Goal: Task Accomplishment & Management: Manage account settings

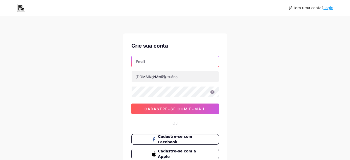
click at [177, 66] on input "text" at bounding box center [175, 61] width 87 height 10
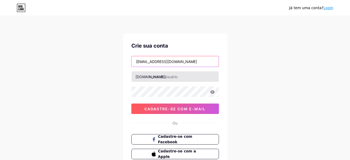
type input "[EMAIL_ADDRESS][DOMAIN_NAME]"
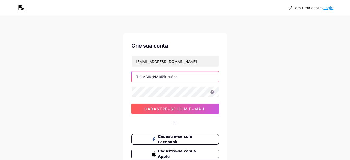
click at [166, 80] on input "text" at bounding box center [175, 76] width 87 height 10
type input "luaninhaaa"
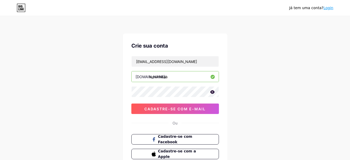
click at [210, 91] on icon at bounding box center [212, 92] width 5 height 4
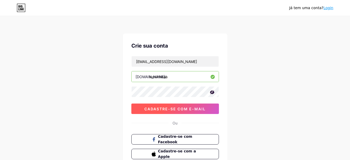
click at [187, 111] on button "Cadastre-se com e-mail" at bounding box center [175, 108] width 88 height 10
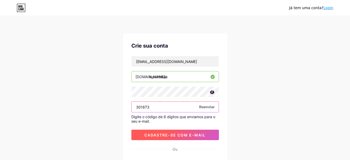
type input "301873"
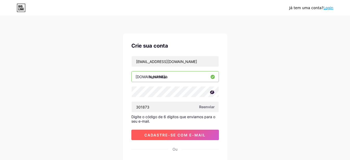
click at [176, 135] on span "Cadastre-se com e-mail" at bounding box center [175, 135] width 61 height 4
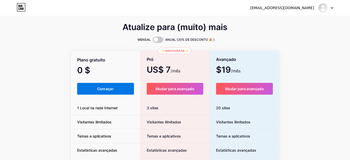
click at [121, 88] on button "Começar" at bounding box center [105, 89] width 57 height 12
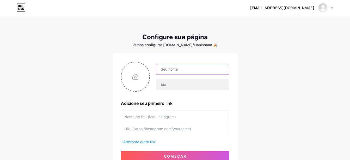
click at [183, 69] on input "text" at bounding box center [193, 69] width 73 height 10
type input "Luaninha"
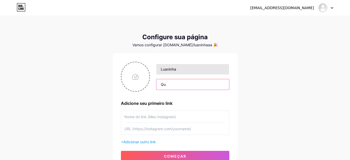
type input "Q"
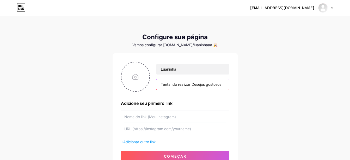
paste input "😏"
type input "Tentando realizar Desejos gostosos😏"
click at [161, 119] on input "text" at bounding box center [175, 117] width 102 height 12
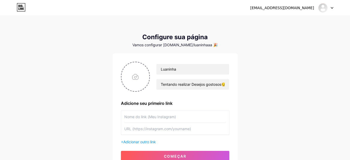
paste input "[URL][DOMAIN_NAME][DOMAIN_NAME]"
click at [178, 128] on input "text" at bounding box center [175, 129] width 102 height 12
drag, startPoint x: 203, startPoint y: 117, endPoint x: 104, endPoint y: 106, distance: 99.5
click at [104, 106] on div "[EMAIL_ADDRESS][DOMAIN_NAME] Dashboard Logout Configure sua página Vamos config…" at bounding box center [175, 93] width 350 height 186
type input "M"
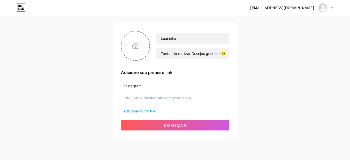
scroll to position [35, 0]
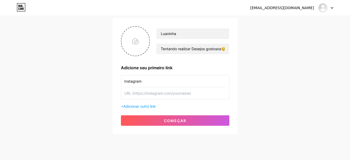
type input "Instagram"
click at [177, 92] on input "text" at bounding box center [175, 93] width 102 height 12
paste input "[URL][DOMAIN_NAME][DOMAIN_NAME]"
type input "[URL][DOMAIN_NAME][DOMAIN_NAME]"
click at [143, 37] on input "file" at bounding box center [136, 41] width 28 height 29
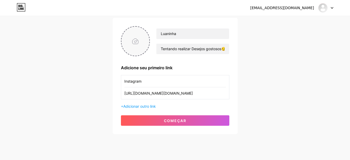
type input "C:\fakepath\468788984_886112676637759_6175127491931777514_n.webp"
click at [147, 107] on span "Adicionar outro link" at bounding box center [139, 106] width 33 height 4
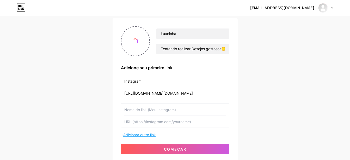
click at [147, 107] on input "text" at bounding box center [175, 110] width 102 height 12
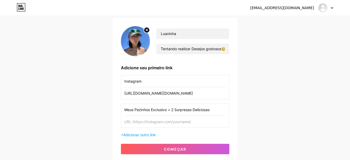
type input "Meus Pezinhos Exclusivo + 2 Surpresas Deliciosas"
paste input "[URL][DOMAIN_NAME]"
click at [155, 122] on input "[URL][DOMAIN_NAME]" at bounding box center [175, 122] width 102 height 12
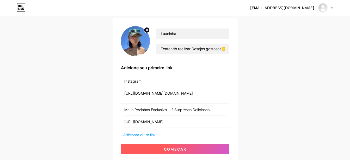
type input "[URL][DOMAIN_NAME]"
click at [178, 147] on span "começar" at bounding box center [175, 149] width 22 height 4
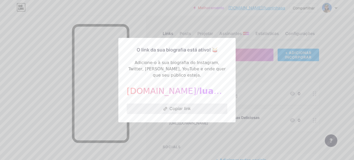
click at [175, 109] on button "Copiar link" at bounding box center [177, 108] width 101 height 10
click at [262, 80] on div at bounding box center [177, 80] width 354 height 160
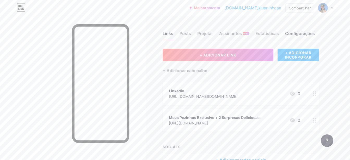
click at [291, 36] on div "Configurações" at bounding box center [300, 34] width 30 height 9
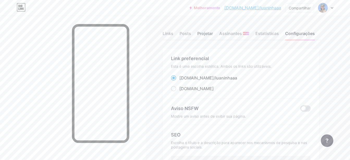
click at [202, 34] on div "Projetar" at bounding box center [205, 34] width 16 height 9
click at [185, 35] on div "Posts" at bounding box center [185, 34] width 11 height 9
click at [173, 35] on div "Links Posts Projetar Assinantes NOVO Estatísticas Configurações" at bounding box center [242, 31] width 159 height 18
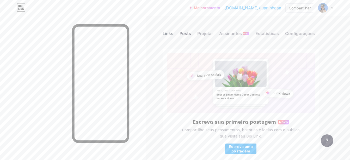
click at [171, 34] on div "Links" at bounding box center [168, 34] width 11 height 9
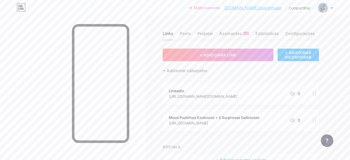
click at [316, 94] on icon at bounding box center [315, 93] width 4 height 5
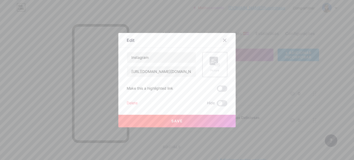
click at [225, 40] on icon at bounding box center [225, 40] width 4 height 4
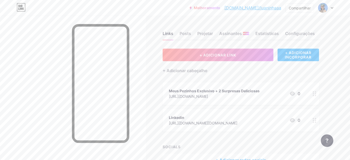
click at [314, 96] on div at bounding box center [314, 93] width 9 height 22
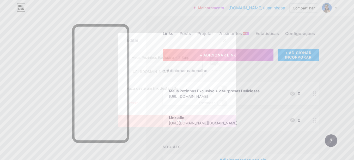
click at [216, 65] on rect at bounding box center [218, 64] width 4 height 3
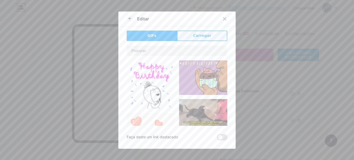
click at [208, 33] on button "Carregar" at bounding box center [202, 36] width 50 height 10
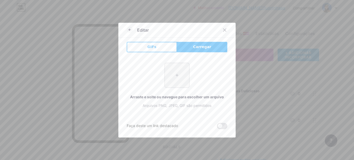
click at [175, 73] on input "file" at bounding box center [177, 75] width 25 height 25
type input "C:\fakepath\7.jpg"
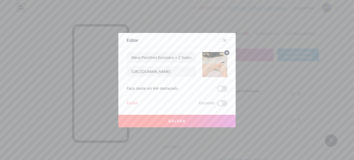
click at [193, 120] on button "Salvar" at bounding box center [176, 121] width 117 height 13
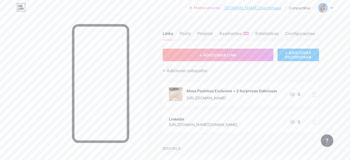
click at [313, 91] on div at bounding box center [314, 94] width 9 height 24
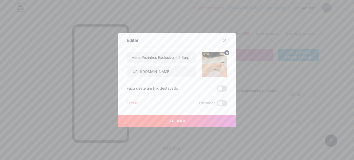
click at [215, 63] on img at bounding box center [214, 64] width 25 height 25
click at [227, 52] on circle at bounding box center [227, 53] width 6 height 6
click at [210, 65] on icon at bounding box center [215, 62] width 10 height 10
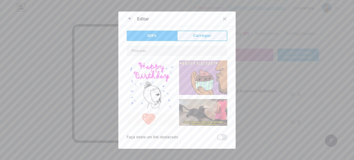
click at [189, 34] on button "Carregar" at bounding box center [202, 36] width 50 height 10
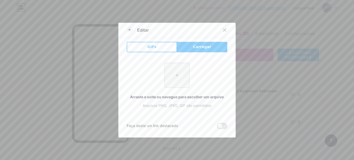
click at [179, 73] on input "file" at bounding box center [177, 75] width 25 height 25
type input "C:\fakepath\3.jpg"
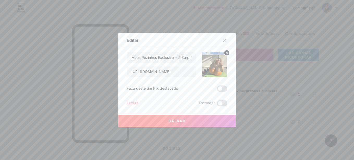
click at [177, 118] on button "Salvar" at bounding box center [176, 121] width 117 height 13
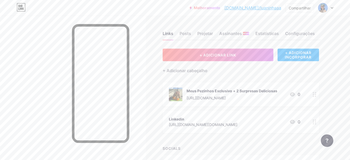
click at [315, 121] on icon at bounding box center [315, 121] width 4 height 5
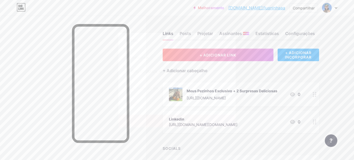
click at [214, 58] on rect at bounding box center [214, 61] width 8 height 8
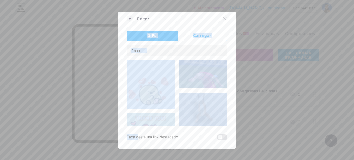
click at [214, 58] on div at bounding box center [177, 85] width 101 height 80
drag, startPoint x: 214, startPoint y: 58, endPoint x: 194, endPoint y: 33, distance: 31.8
click at [194, 33] on button "Carregar" at bounding box center [202, 36] width 50 height 10
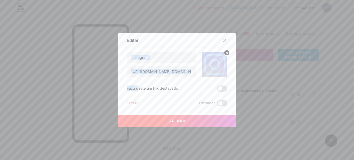
click at [194, 121] on button "Salvar" at bounding box center [176, 121] width 117 height 13
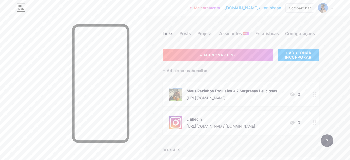
click at [143, 91] on div at bounding box center [73, 96] width 146 height 160
click at [301, 35] on div "Configurações" at bounding box center [300, 34] width 30 height 9
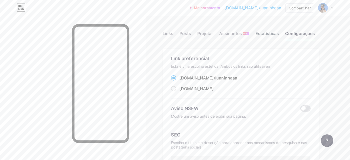
click at [265, 34] on div "Estatísticas" at bounding box center [267, 34] width 23 height 9
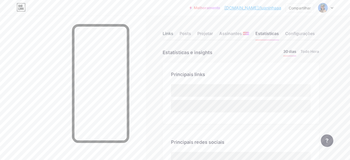
click at [170, 33] on div "Links" at bounding box center [168, 34] width 11 height 9
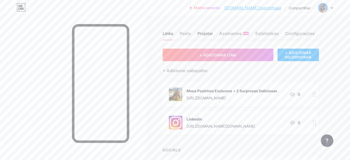
click at [206, 36] on div "Projetar" at bounding box center [205, 34] width 16 height 9
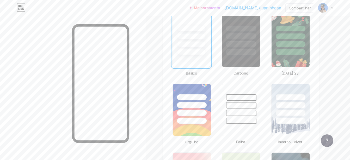
scroll to position [142, 0]
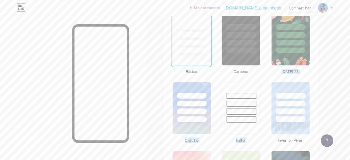
drag, startPoint x: 350, startPoint y: 56, endPoint x: 345, endPoint y: 87, distance: 30.8
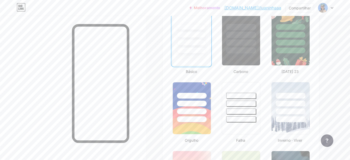
drag, startPoint x: 329, startPoint y: 55, endPoint x: 330, endPoint y: 103, distance: 48.3
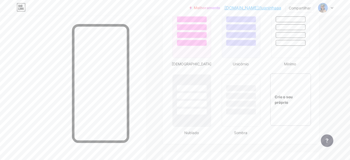
scroll to position [564, 0]
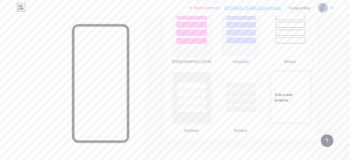
click at [178, 33] on div at bounding box center [192, 33] width 31 height 6
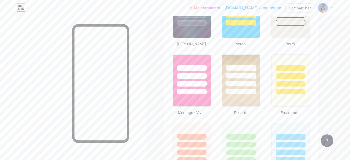
scroll to position [376, 0]
click at [200, 89] on div at bounding box center [192, 92] width 30 height 6
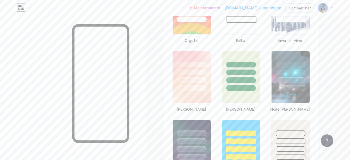
scroll to position [237, 0]
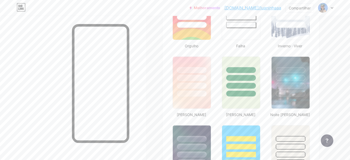
click at [200, 89] on div at bounding box center [192, 77] width 38 height 40
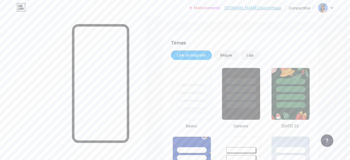
scroll to position [86, 0]
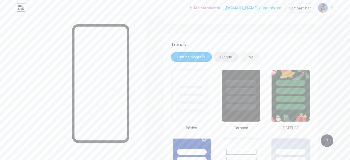
click at [229, 58] on div "Blogue" at bounding box center [226, 56] width 12 height 5
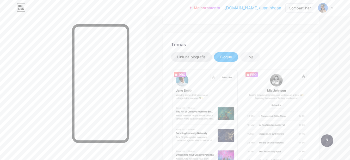
click at [203, 59] on div "Link na biografia" at bounding box center [191, 56] width 41 height 9
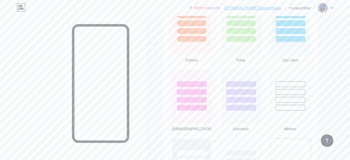
scroll to position [497, 0]
click at [189, 101] on div at bounding box center [192, 100] width 31 height 6
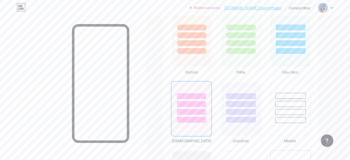
scroll to position [558, 0]
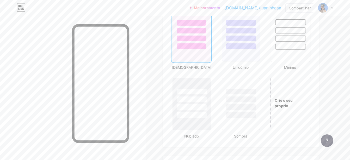
click at [294, 110] on div "Crie o seu próprio" at bounding box center [291, 103] width 41 height 52
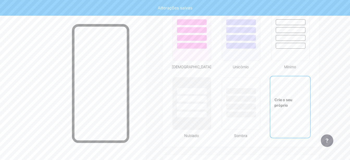
scroll to position [693, 0]
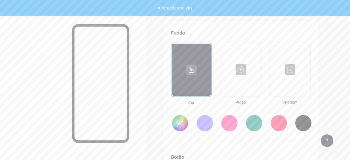
type input "#ffffff"
type input "#000000"
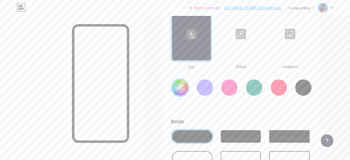
scroll to position [732, 0]
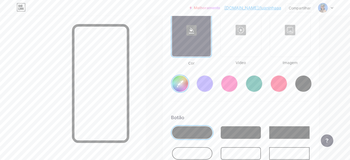
click at [230, 84] on div at bounding box center [229, 83] width 17 height 17
click at [181, 86] on input "#ff2e96" at bounding box center [180, 83] width 16 height 16
click at [256, 107] on div "Fundo Cor Vídeo Imagem #d8abc2 Botão #000000 Fonte Inter Poppins EB Garamond TE…" at bounding box center [241, 144] width 140 height 309
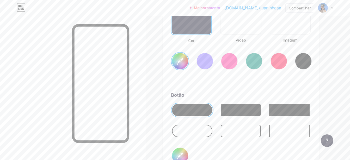
scroll to position [755, 0]
click at [256, 109] on div at bounding box center [241, 109] width 40 height 13
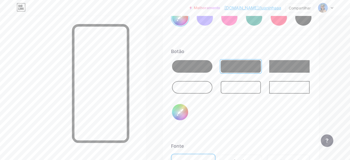
scroll to position [798, 0]
click at [185, 110] on input "#000000" at bounding box center [180, 112] width 16 height 16
type input "#d8abc2"
type input "#a68282"
type input "#d8abc2"
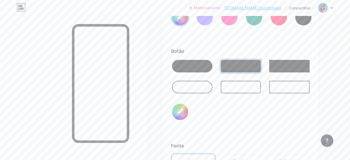
type input "#c7a3a3"
type input "#d8abc2"
type input "#e5c8c8"
type input "#d8abc2"
type input "#f9e1e1"
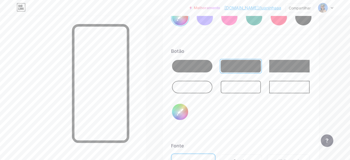
type input "#d8abc2"
type input "#ffebeb"
type input "#d8abc2"
type input "#fff0f0"
type input "#d8abc2"
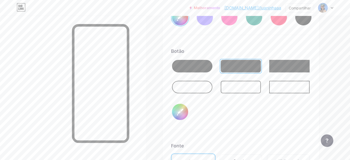
type input "#fff5f5"
type input "#d8abc2"
type input "#fffafa"
type input "#d8abc2"
type input "#ffffff"
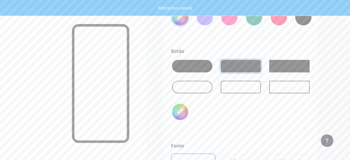
type input "#d8abc2"
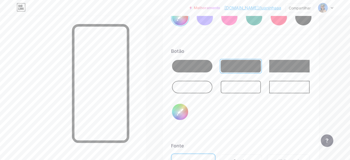
type input "#ffffff"
click at [201, 114] on div "Botão #ffffff" at bounding box center [241, 88] width 140 height 82
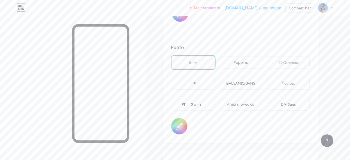
scroll to position [897, 0]
click at [244, 66] on div "Poppins" at bounding box center [241, 62] width 43 height 13
click at [203, 102] on div "PT Sans" at bounding box center [193, 104] width 43 height 13
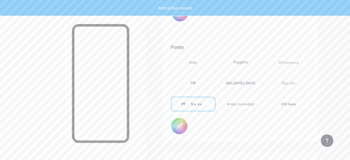
type input "#d8abc2"
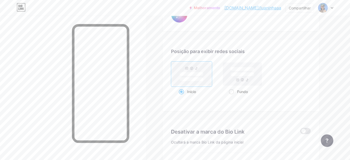
scroll to position [1008, 0]
click at [236, 91] on div "Fundo" at bounding box center [242, 91] width 27 height 10
click at [232, 96] on input "Fundo" at bounding box center [230, 97] width 3 height 3
radio input "true"
type input "#d8abc2"
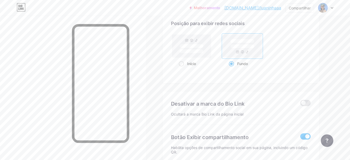
scroll to position [1036, 0]
click at [189, 63] on div "Início" at bounding box center [192, 63] width 26 height 10
click at [182, 68] on input "Início" at bounding box center [180, 69] width 3 height 3
radio input "true"
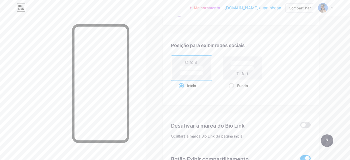
scroll to position [1065, 0]
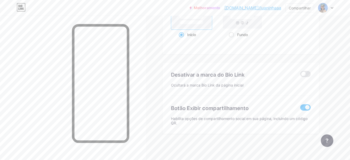
type input "#d8abc2"
click at [306, 75] on span at bounding box center [306, 74] width 10 height 6
click at [301, 75] on input "checkbox" at bounding box center [301, 75] width 0 height 0
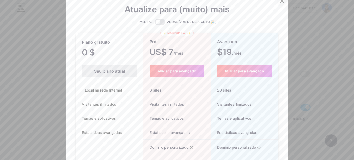
click at [281, 1] on icon at bounding box center [282, 1] width 3 height 3
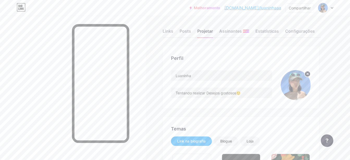
scroll to position [0, 0]
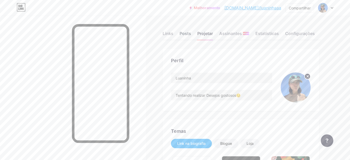
click at [181, 31] on div "Posts" at bounding box center [185, 34] width 11 height 9
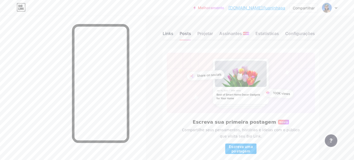
click at [169, 34] on div "Links" at bounding box center [168, 34] width 11 height 9
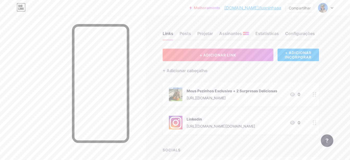
drag, startPoint x: 261, startPoint y: 125, endPoint x: 185, endPoint y: 125, distance: 76.4
click at [185, 125] on div "Linkedin [URL][DOMAIN_NAME][DOMAIN_NAME] 0" at bounding box center [234, 123] width 131 height 14
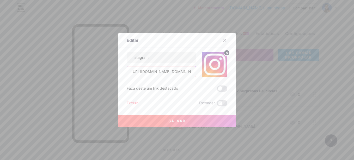
click at [169, 73] on input "[URL][DOMAIN_NAME][DOMAIN_NAME]" at bounding box center [161, 71] width 69 height 10
drag, startPoint x: 223, startPoint y: 40, endPoint x: 225, endPoint y: 43, distance: 3.0
click at [225, 43] on div at bounding box center [224, 39] width 9 height 9
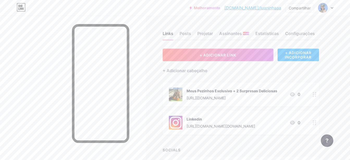
click at [225, 43] on div "Links Posts Projetar Assinantes NOVO Estatísticas Configurações + ADICIONAR LIN…" at bounding box center [171, 105] width 343 height 179
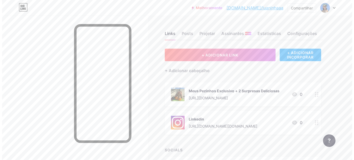
scroll to position [35, 0]
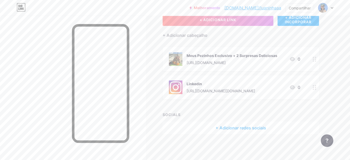
click at [243, 128] on div "+ Adicionar redes sociais" at bounding box center [241, 127] width 157 height 13
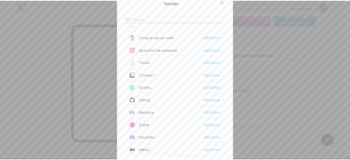
scroll to position [0, 0]
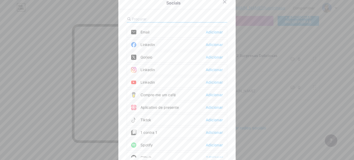
click at [160, 15] on div "Socials Email Adicionar Linkedin Adicionar Gorjeio Adicionar Linkedin Adicionar…" at bounding box center [176, 80] width 117 height 171
click at [160, 16] on div at bounding box center [177, 19] width 101 height 7
click at [159, 19] on input "text" at bounding box center [161, 18] width 58 height 5
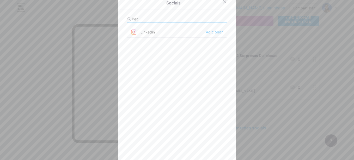
type input "inst"
click at [215, 33] on div "Adicionar" at bounding box center [214, 31] width 17 height 5
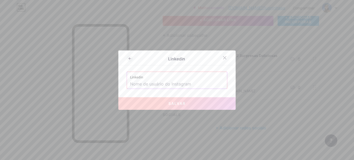
click at [177, 88] on input "text" at bounding box center [177, 84] width 94 height 9
paste input "[URL][DOMAIN_NAME][DOMAIN_NAME]"
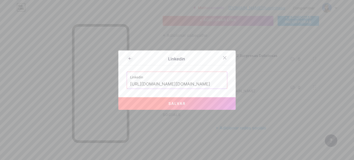
click at [183, 103] on span "Salvar" at bounding box center [177, 103] width 17 height 4
type input "[URL][DOMAIN_NAME][DOMAIN_NAME][DOMAIN_NAME]"
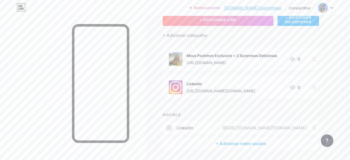
click at [313, 83] on div at bounding box center [314, 87] width 9 height 24
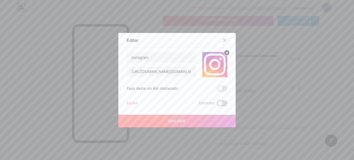
click at [217, 103] on span at bounding box center [222, 103] width 10 height 6
click at [217, 104] on input "checkbox" at bounding box center [217, 104] width 0 height 0
click at [212, 118] on button "Salvar" at bounding box center [176, 121] width 117 height 13
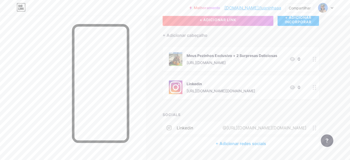
click at [313, 123] on div "Linkedin @[URL][DOMAIN_NAME][DOMAIN_NAME]" at bounding box center [241, 127] width 157 height 13
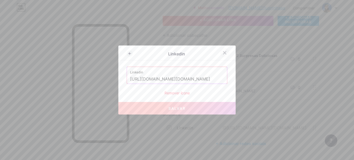
click at [227, 55] on div at bounding box center [224, 52] width 9 height 9
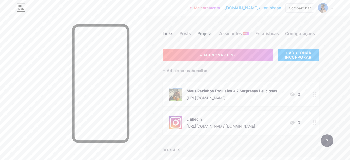
click at [203, 33] on div "Projetar" at bounding box center [205, 34] width 16 height 9
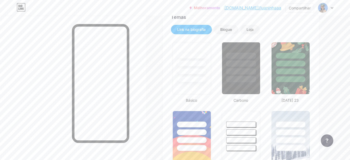
type input "#d8abc2"
type input "#ffffff"
type input "#000000"
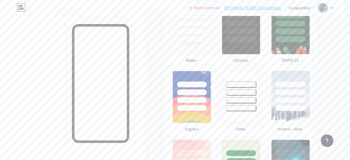
scroll to position [154, 0]
click at [234, 39] on div at bounding box center [241, 39] width 31 height 6
click at [234, 39] on div at bounding box center [240, 39] width 29 height 6
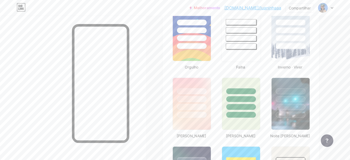
scroll to position [262, 0]
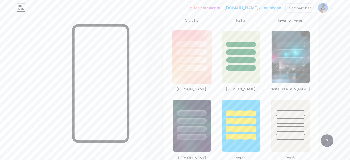
click at [186, 74] on img at bounding box center [191, 56] width 39 height 53
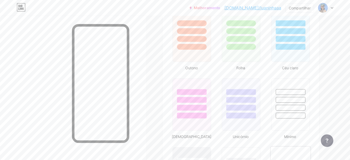
scroll to position [491, 0]
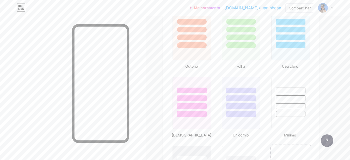
click at [181, 102] on div at bounding box center [192, 97] width 38 height 40
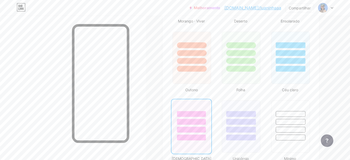
scroll to position [0, 0]
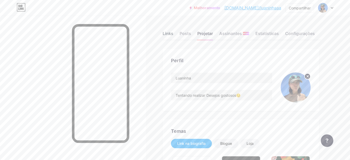
click at [171, 36] on div "Links" at bounding box center [168, 34] width 11 height 9
